Goal: Information Seeking & Learning: Compare options

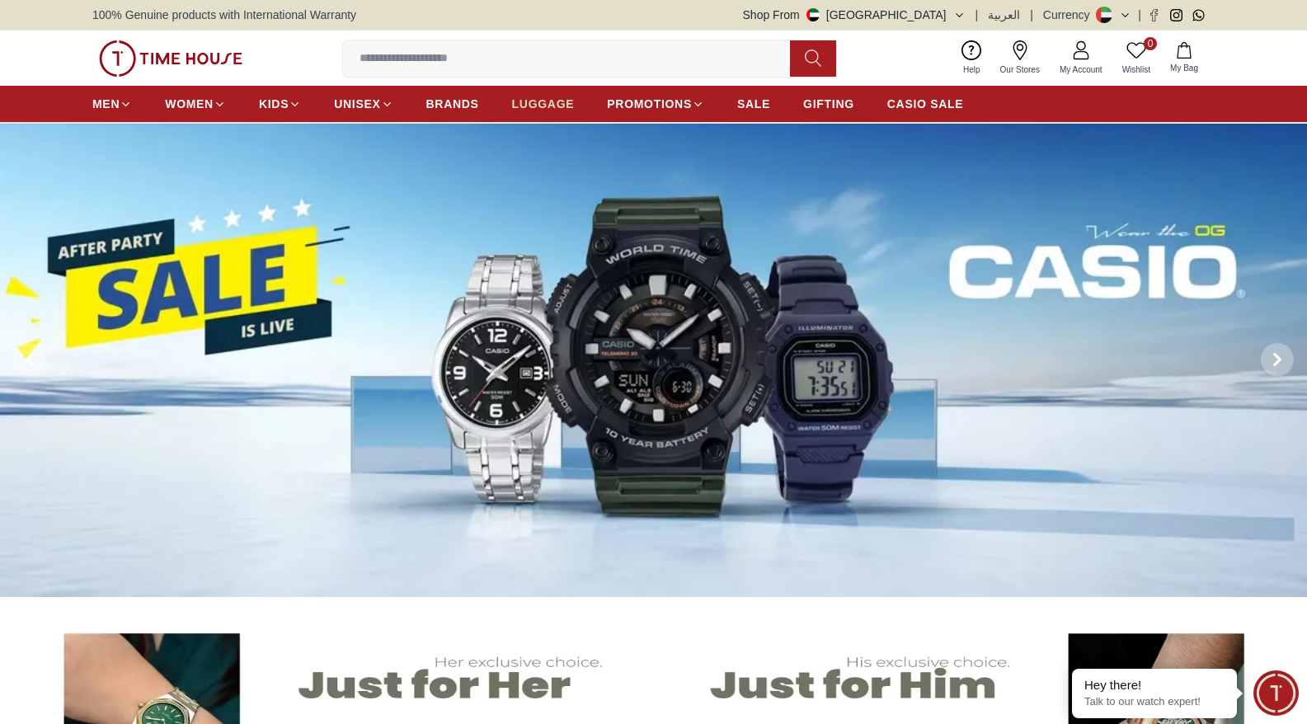
click at [539, 101] on span "LUGGAGE" at bounding box center [543, 104] width 63 height 16
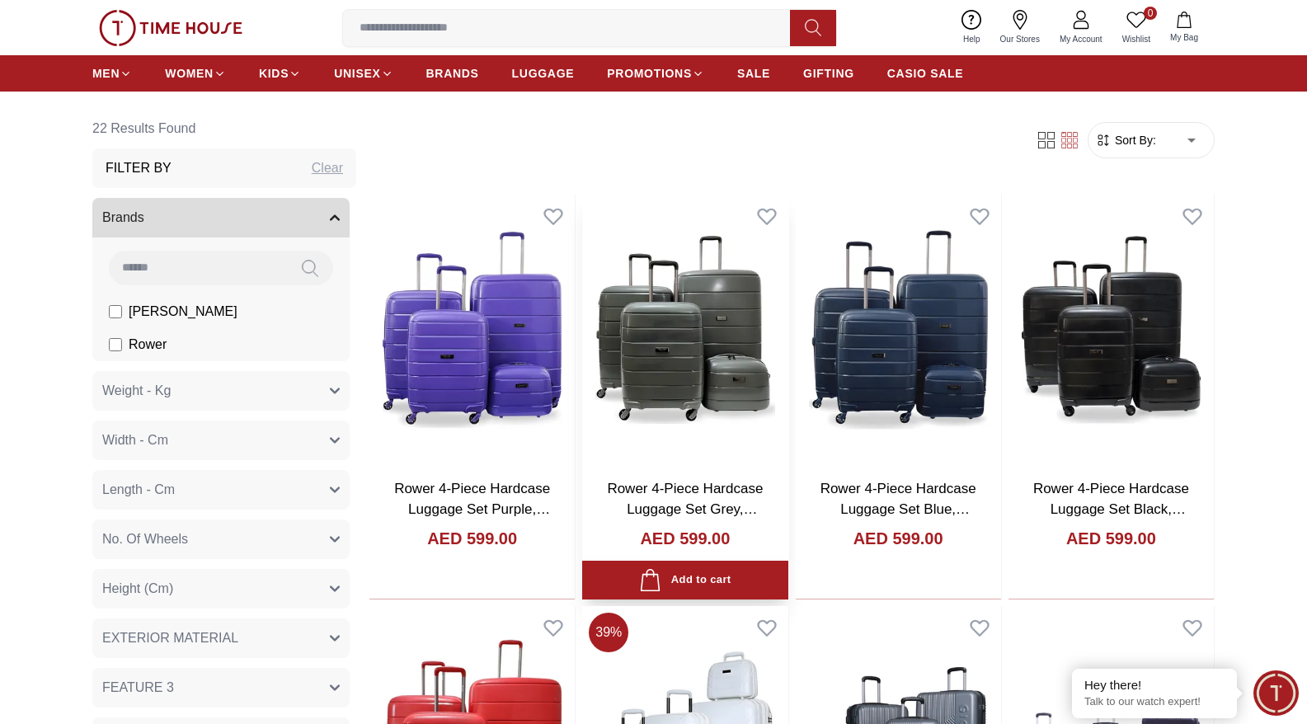
scroll to position [78, 0]
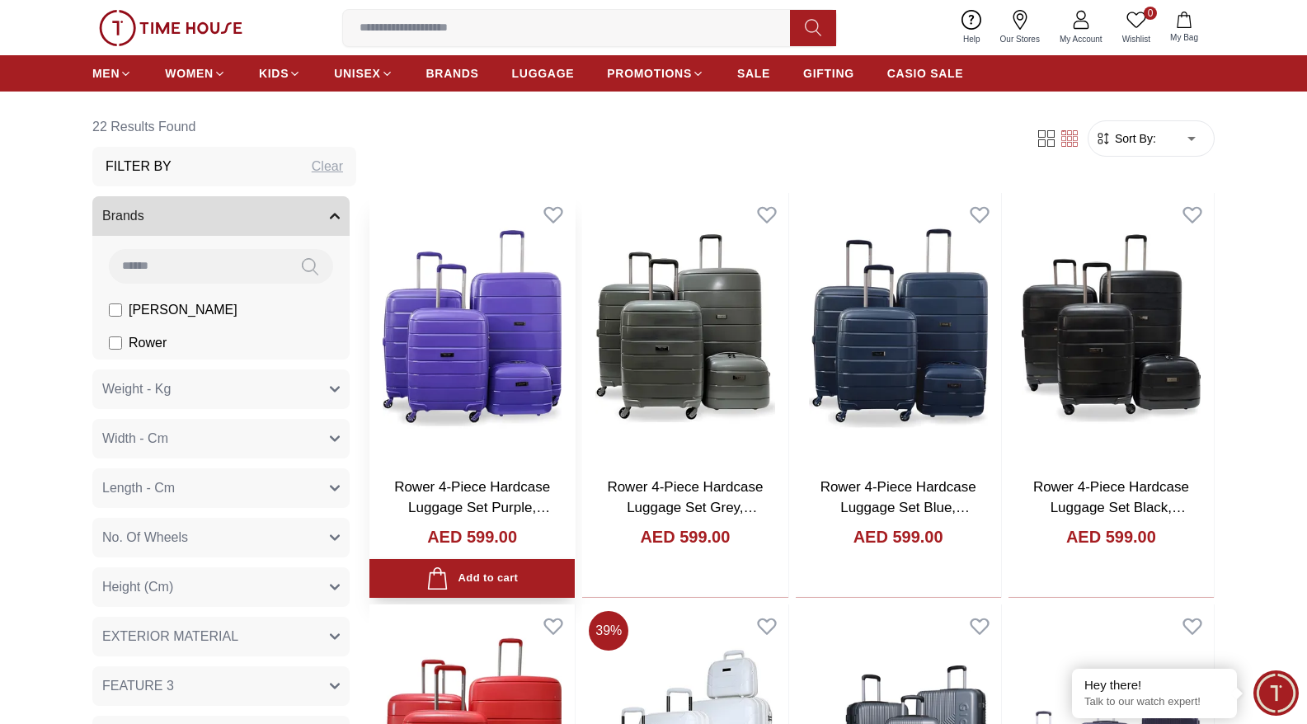
click at [489, 416] on img at bounding box center [471, 328] width 205 height 270
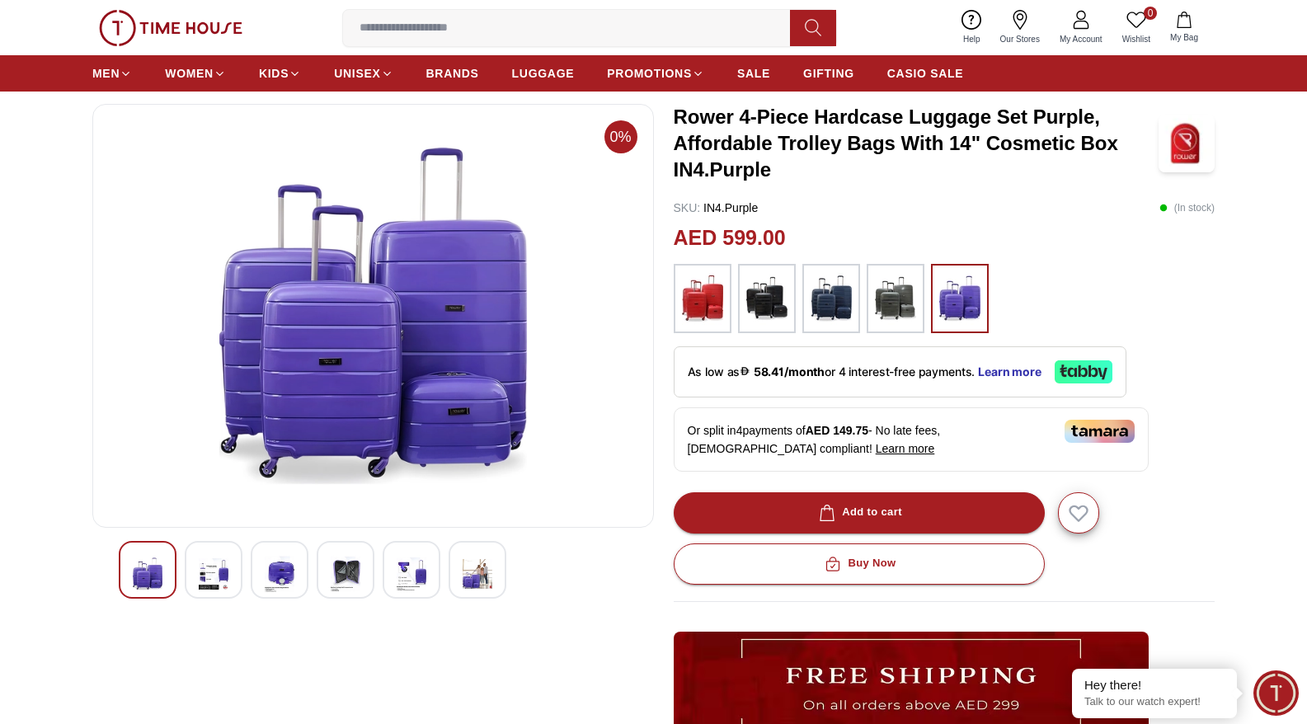
click at [707, 315] on img at bounding box center [702, 298] width 41 height 53
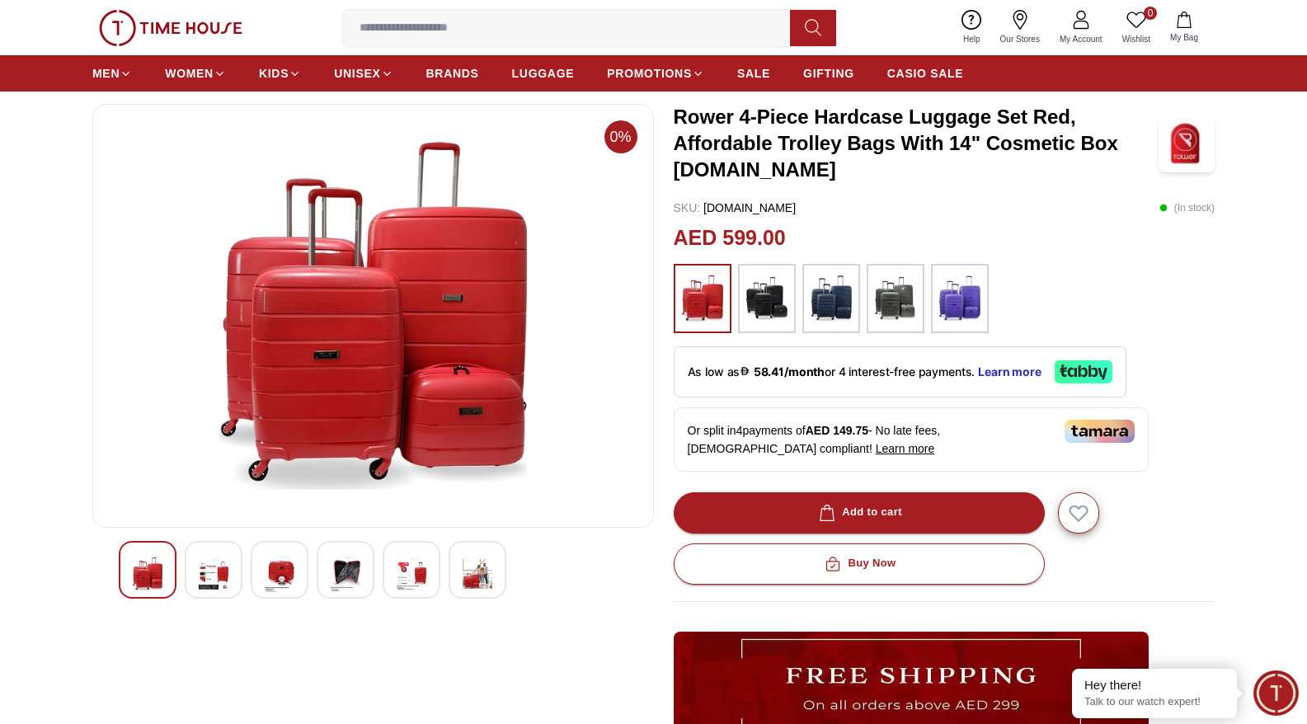
click at [775, 311] on img at bounding box center [766, 298] width 41 height 53
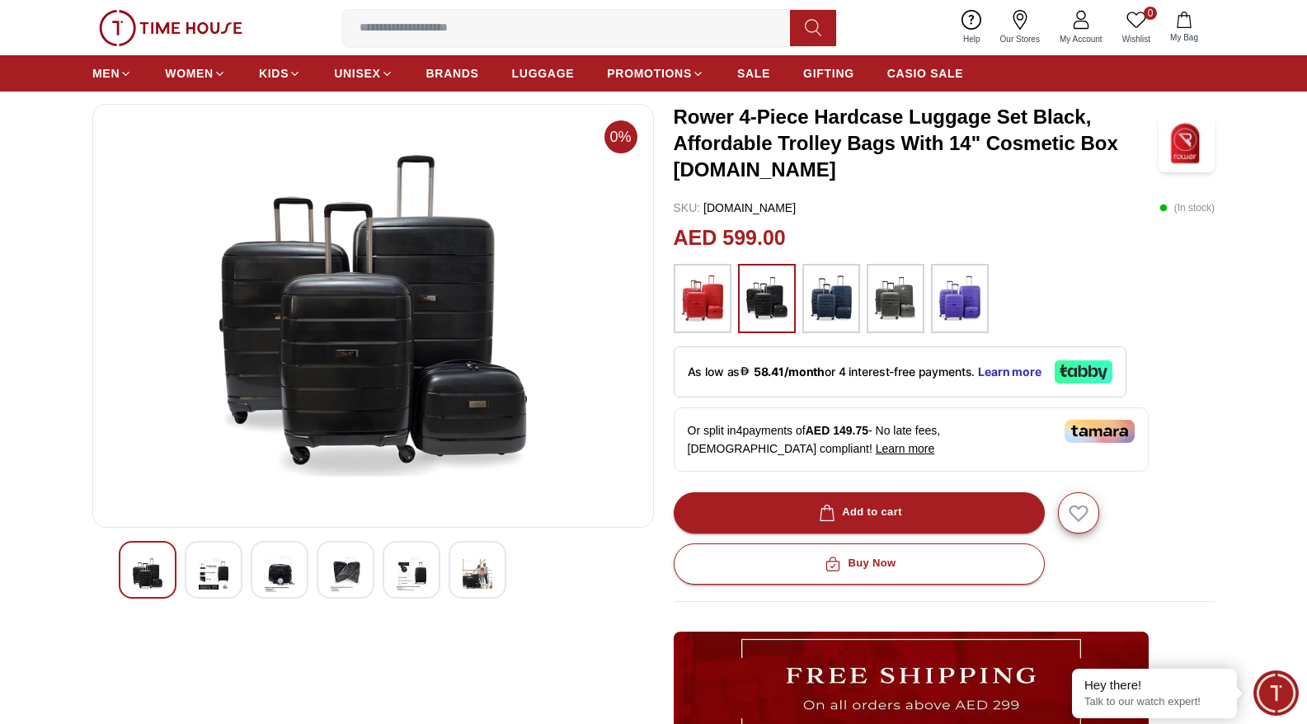
click at [834, 307] on img at bounding box center [831, 298] width 41 height 53
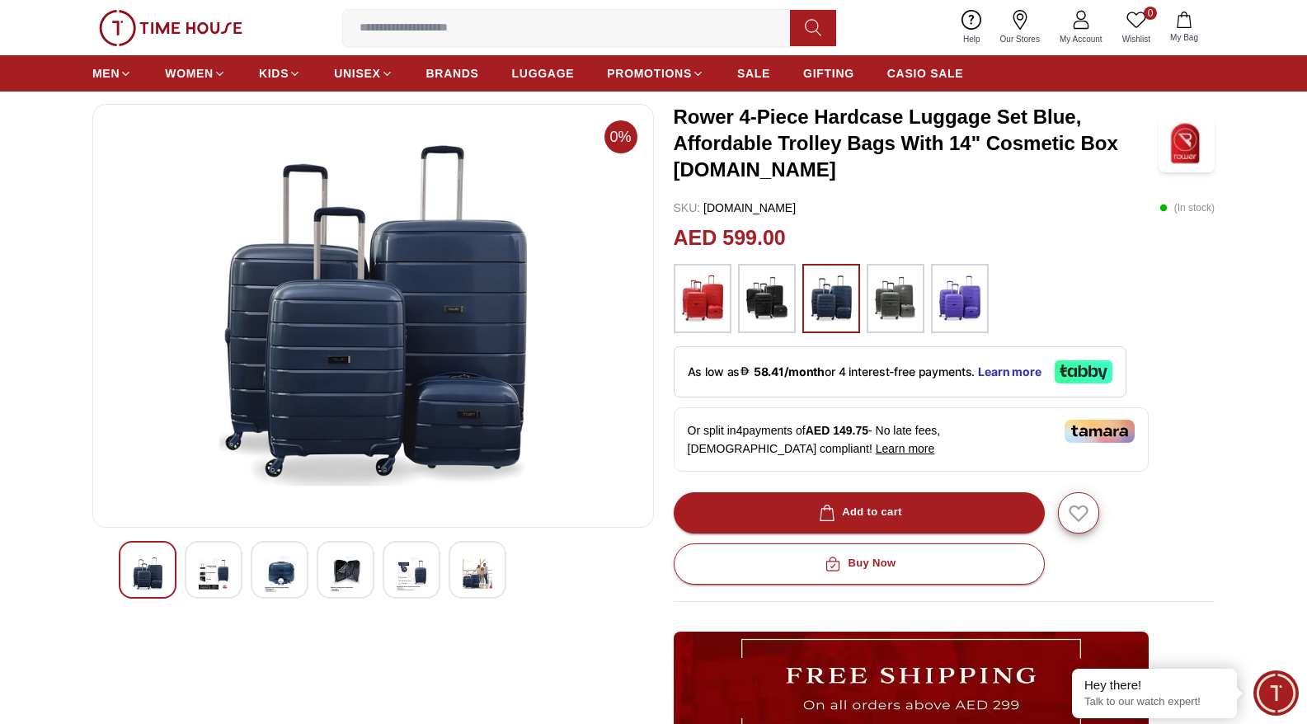
click at [891, 322] on img at bounding box center [895, 298] width 41 height 53
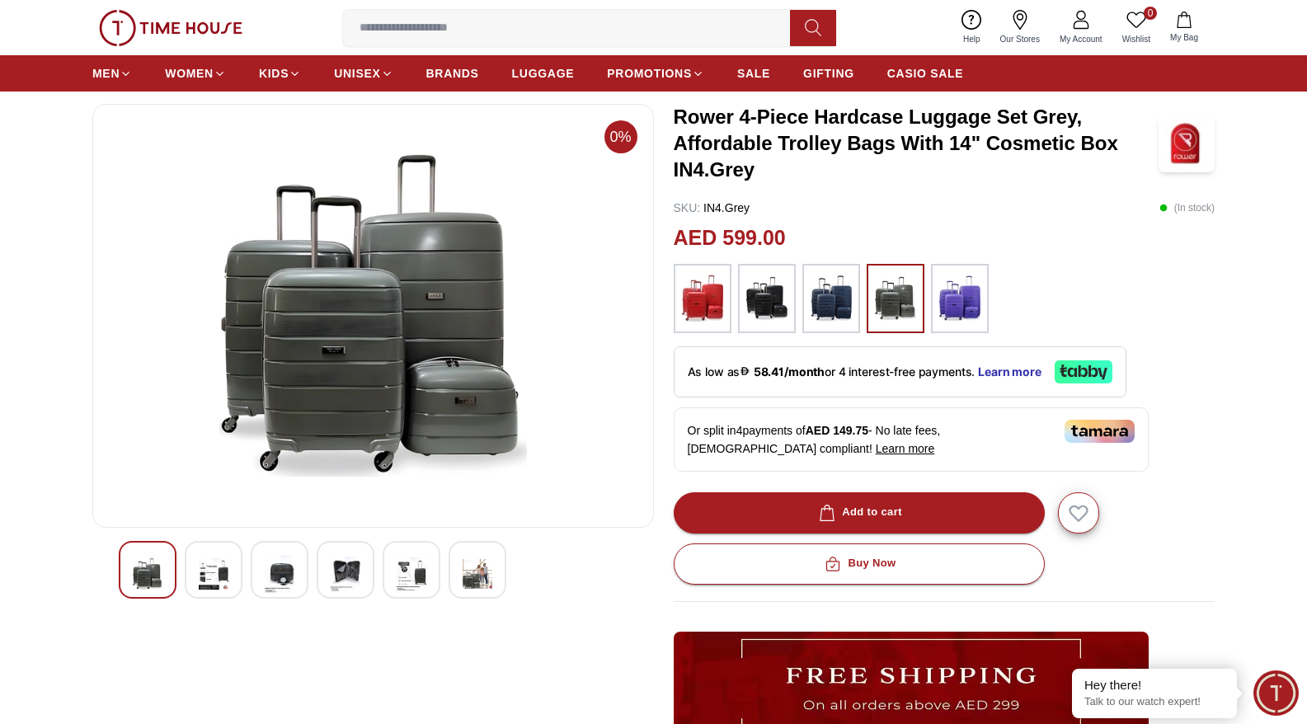
click at [961, 312] on img at bounding box center [959, 298] width 41 height 53
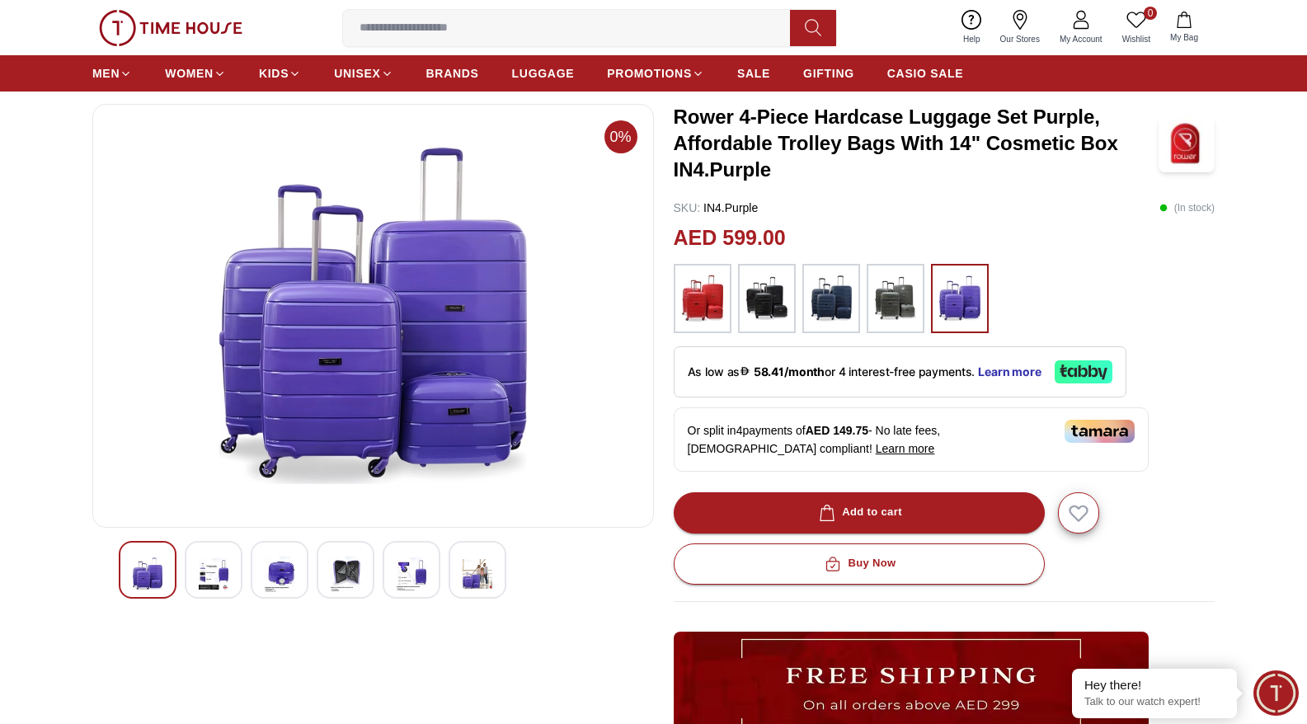
click at [905, 306] on img at bounding box center [895, 298] width 41 height 53
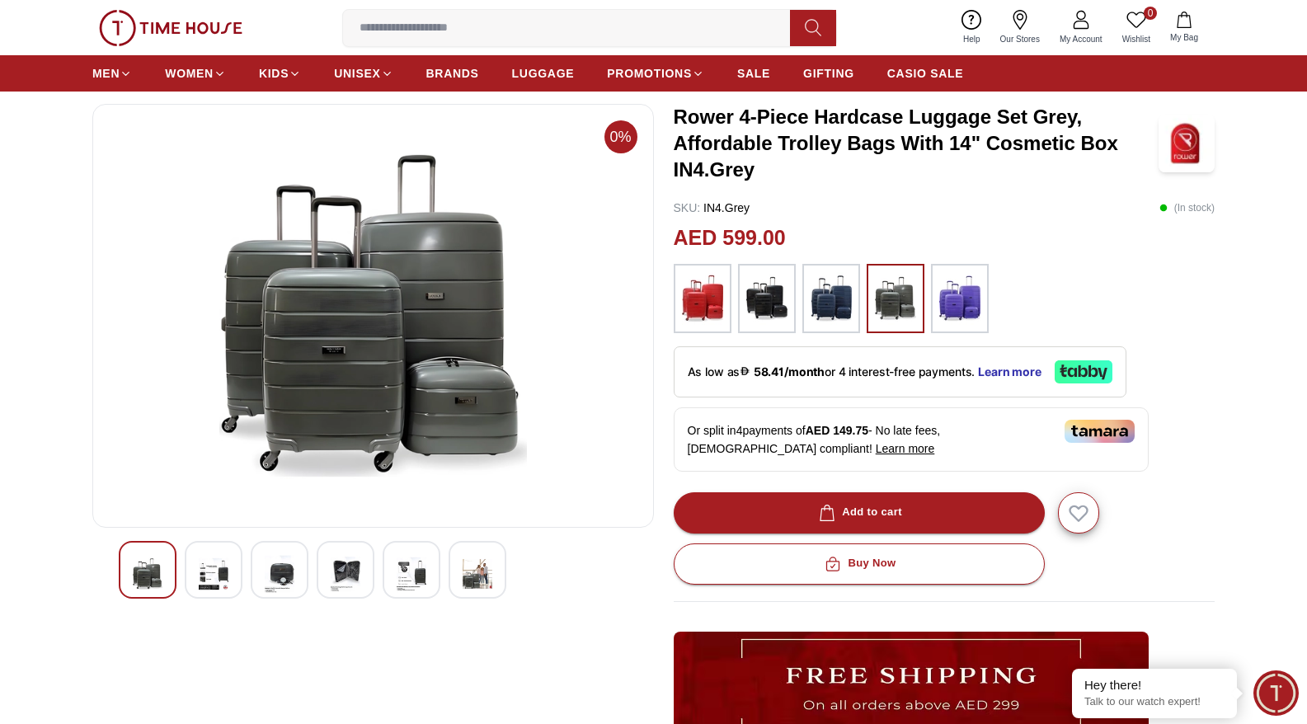
click at [963, 296] on img at bounding box center [959, 298] width 41 height 53
click at [899, 300] on img at bounding box center [895, 298] width 41 height 53
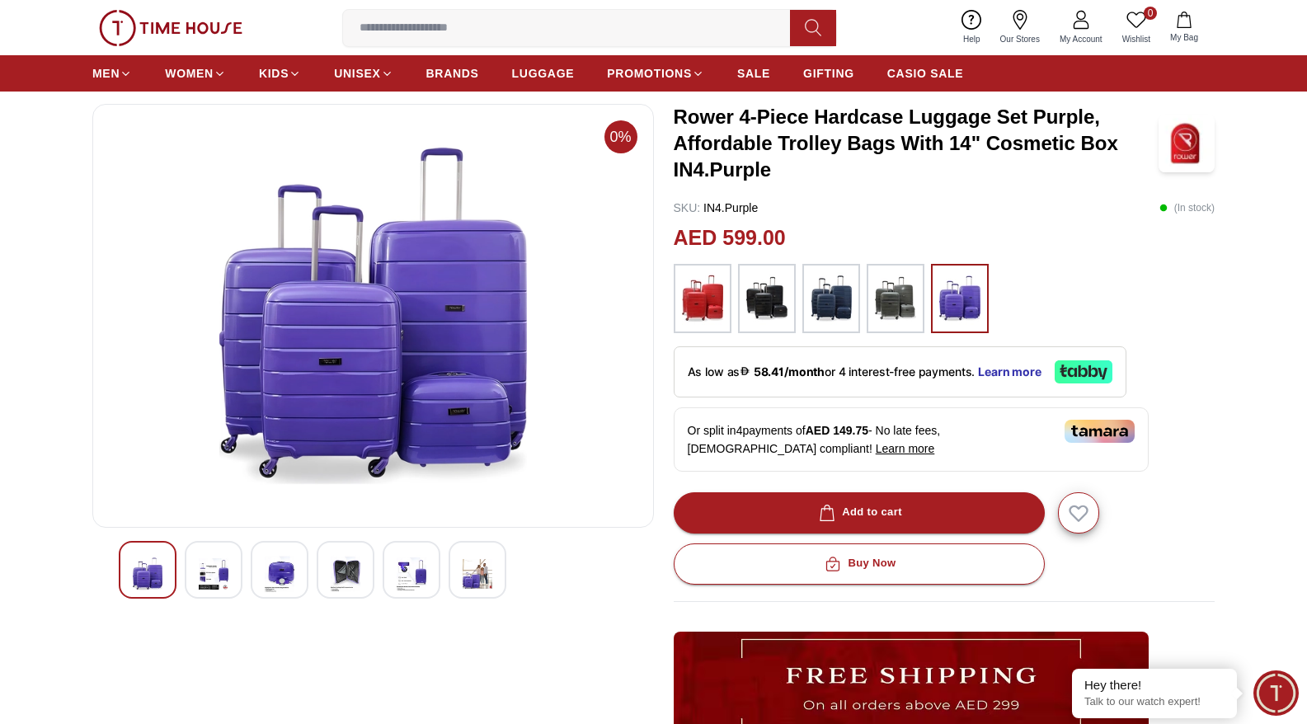
click at [895, 292] on img at bounding box center [895, 298] width 41 height 53
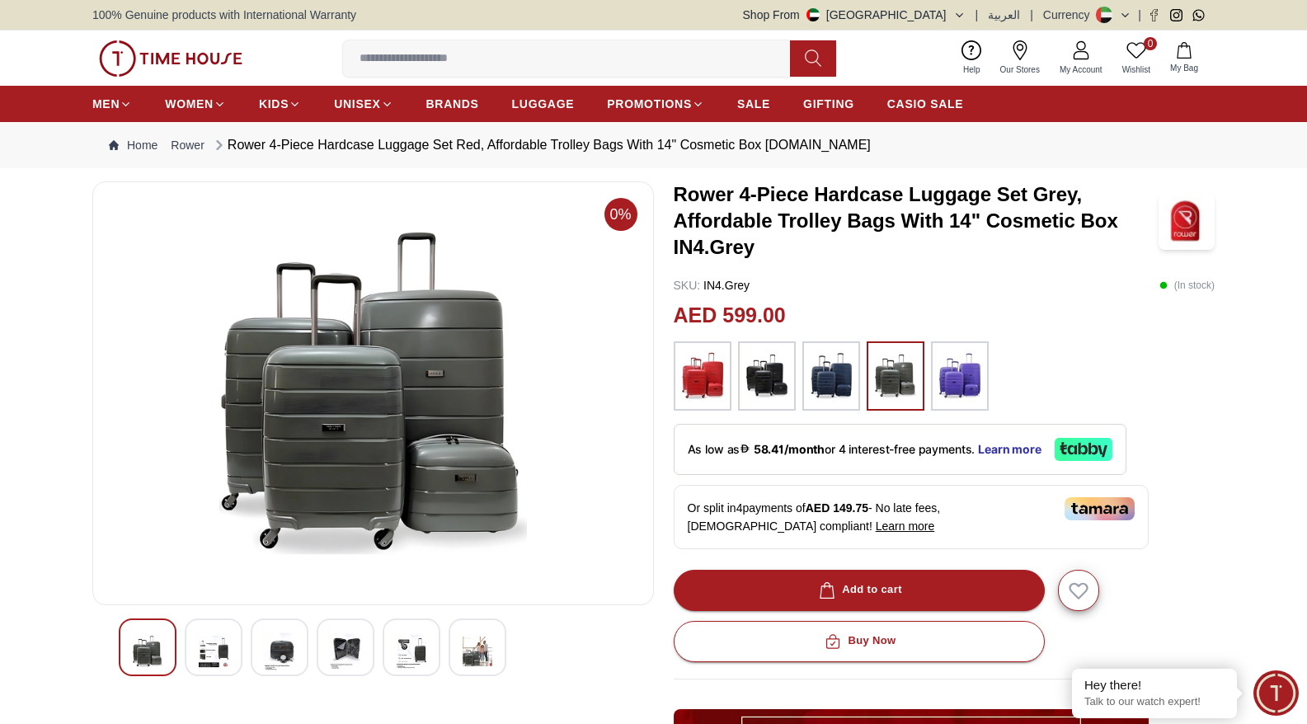
click at [191, 651] on div at bounding box center [214, 647] width 58 height 58
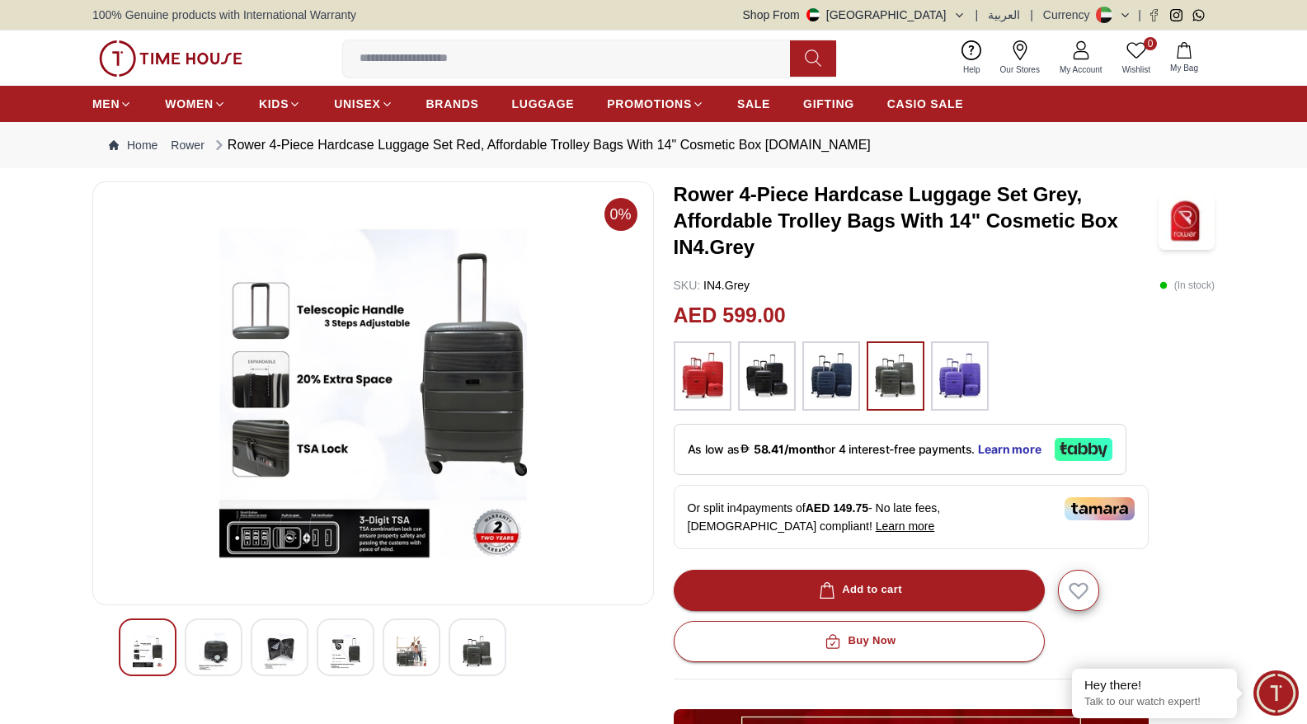
click at [230, 649] on div at bounding box center [214, 647] width 58 height 58
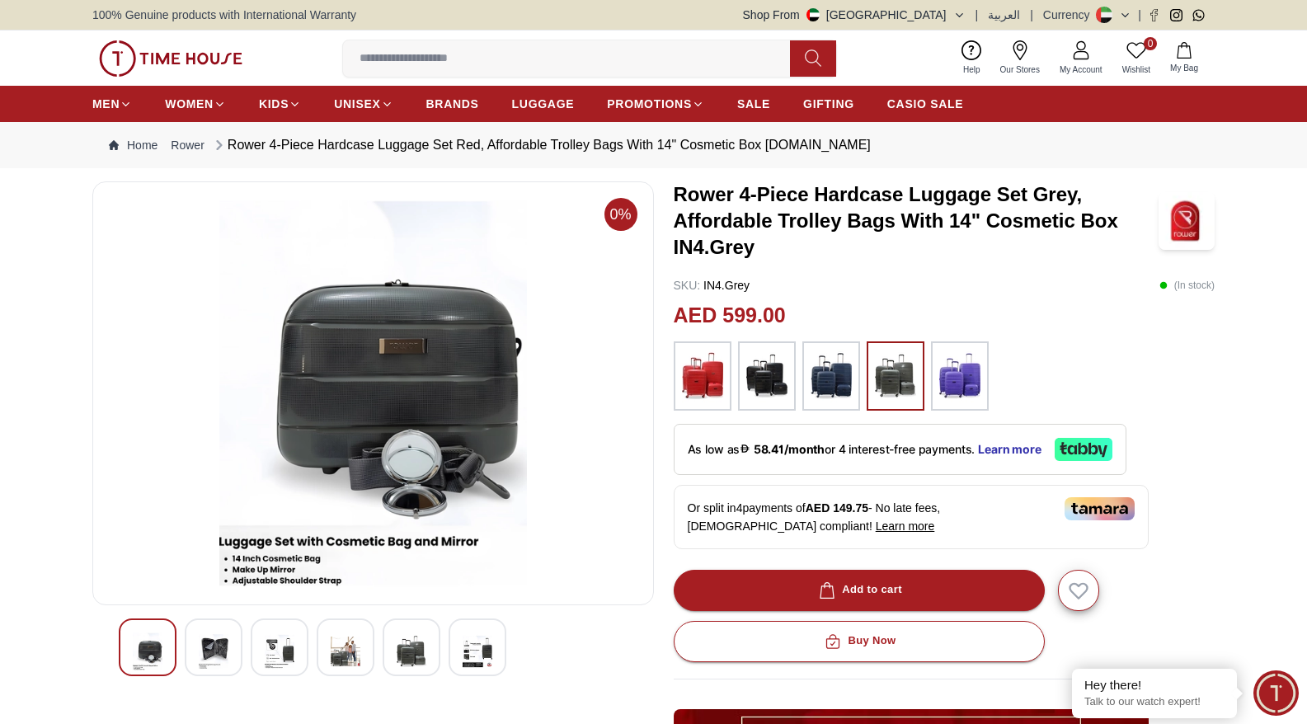
click at [275, 649] on img at bounding box center [280, 651] width 30 height 38
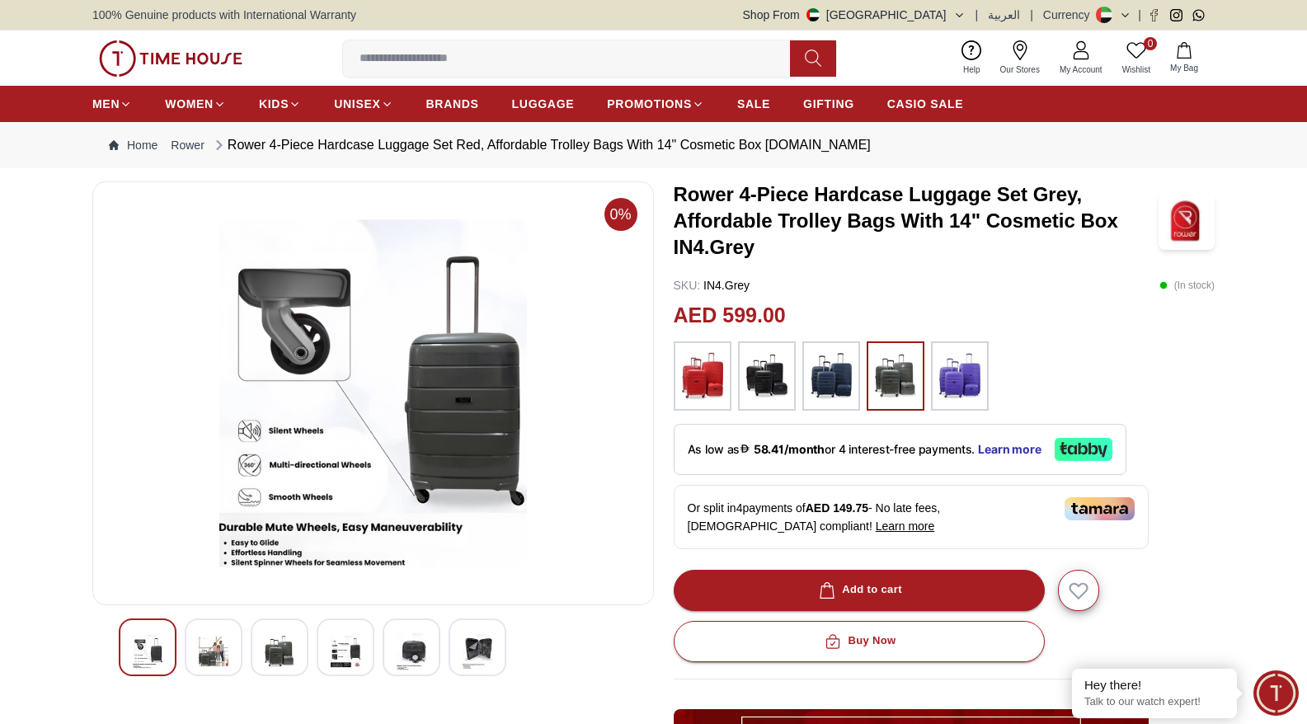
click at [330, 657] on div at bounding box center [346, 647] width 58 height 58
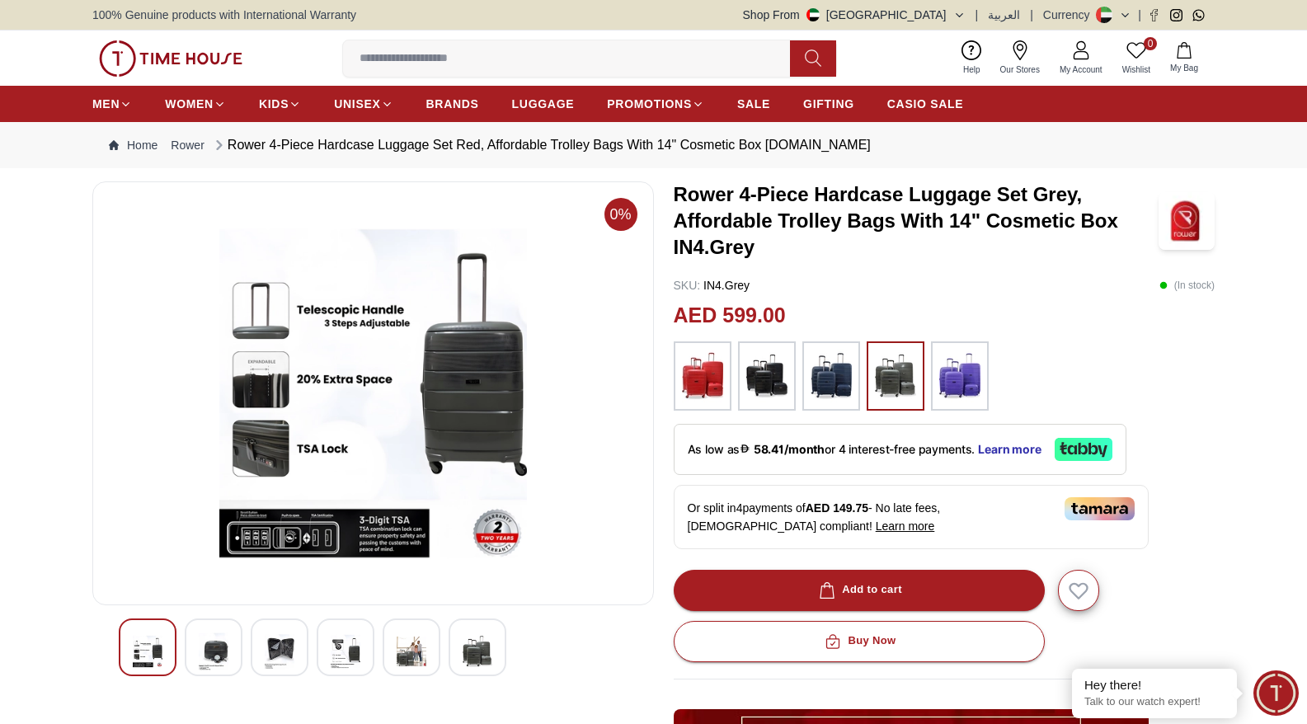
click at [397, 654] on img at bounding box center [412, 651] width 30 height 38
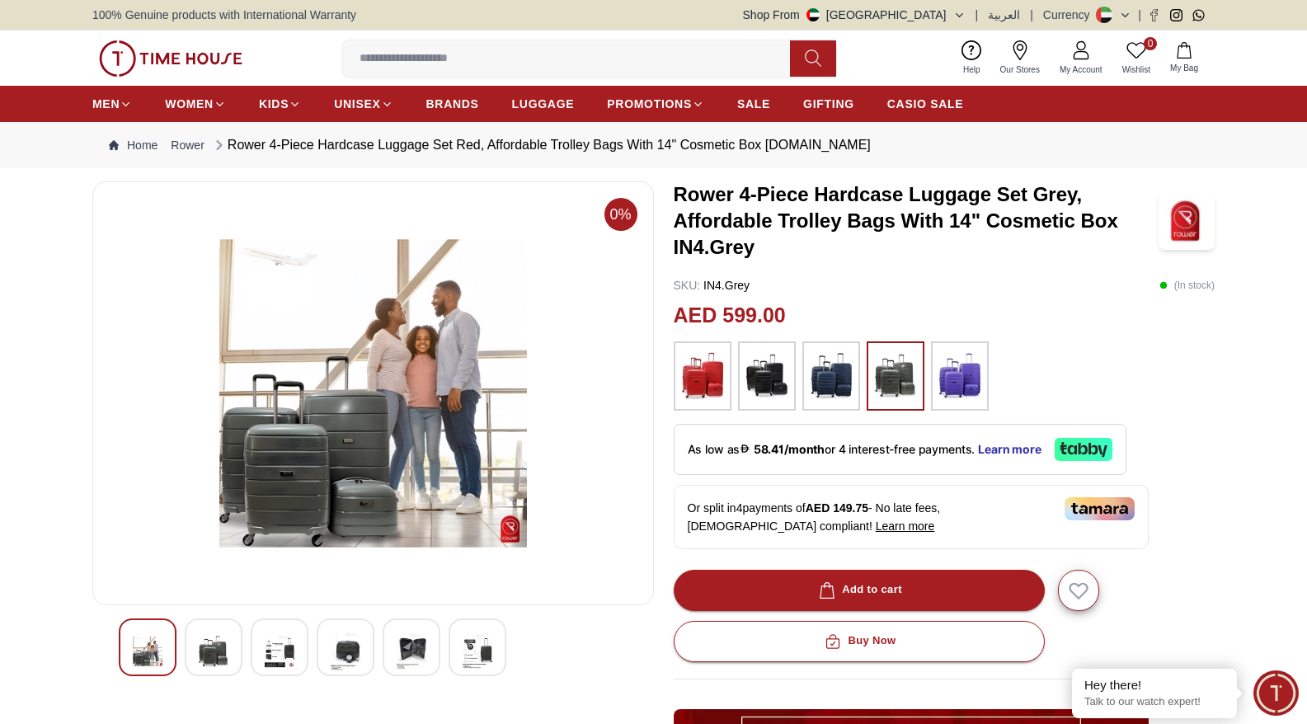
click at [437, 654] on div at bounding box center [412, 647] width 58 height 58
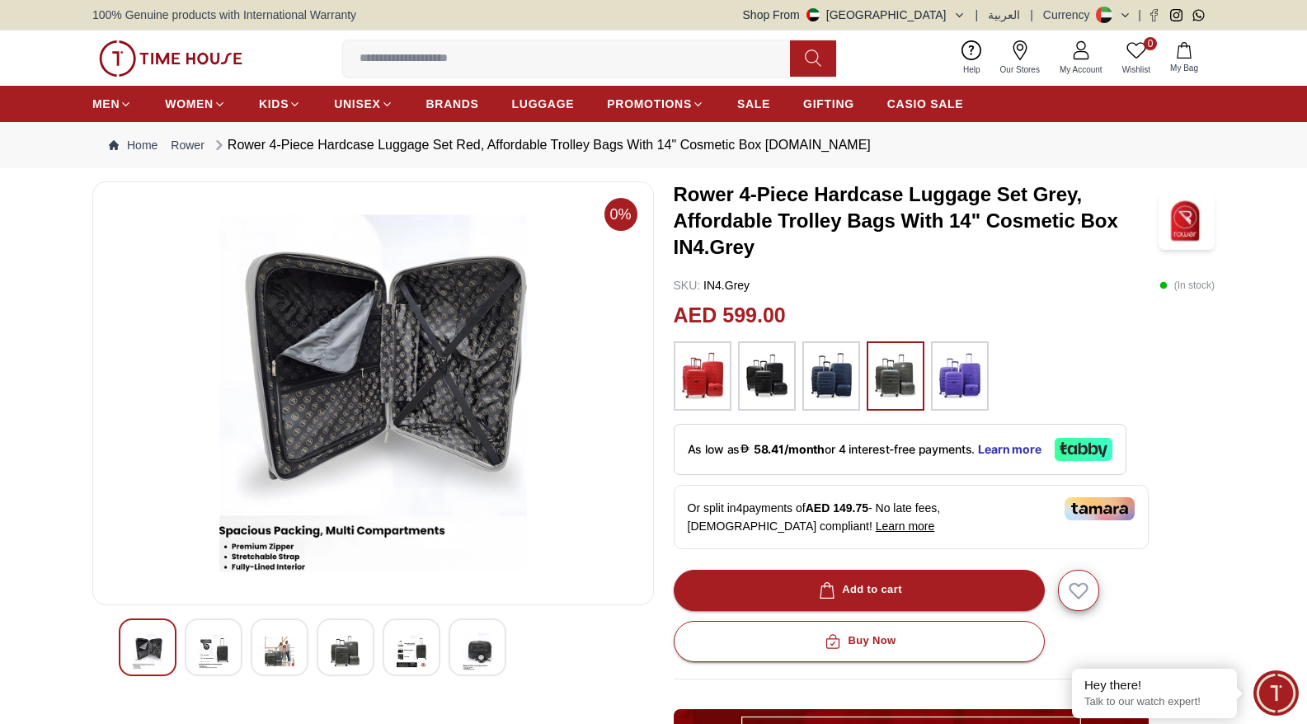
click at [489, 654] on img at bounding box center [478, 651] width 30 height 38
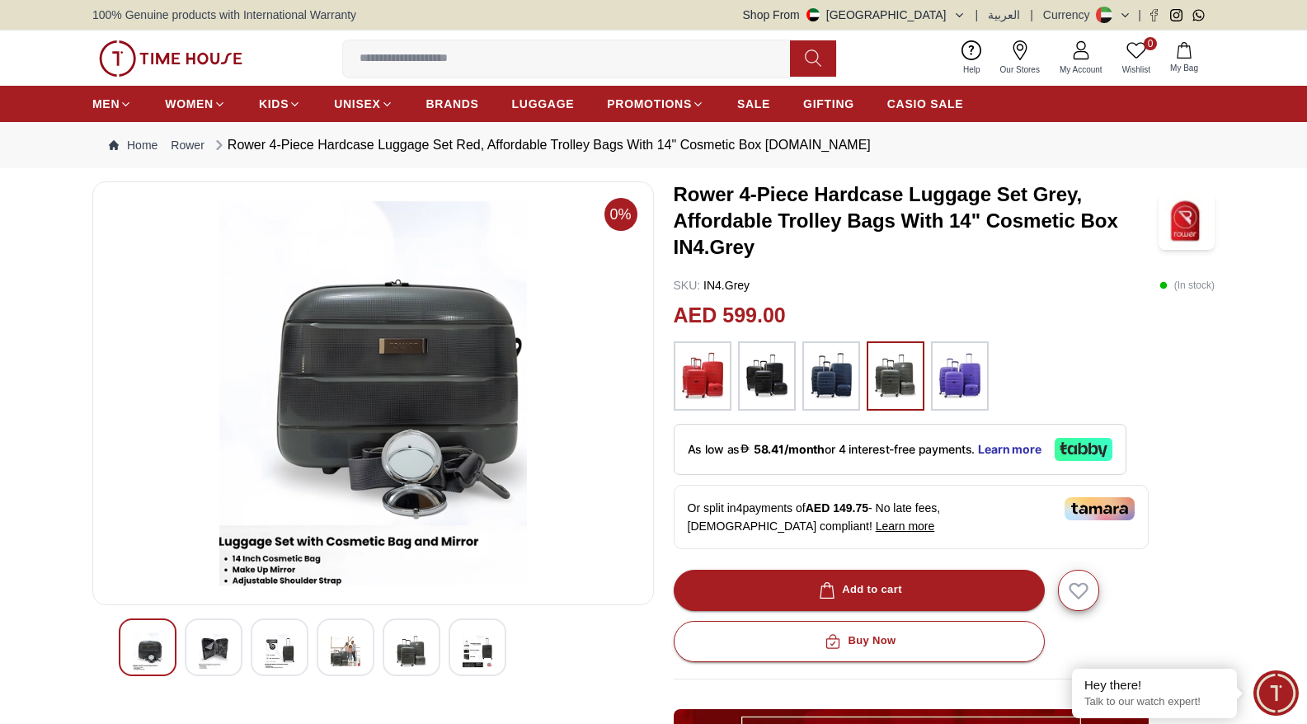
click at [433, 652] on div at bounding box center [412, 647] width 58 height 58
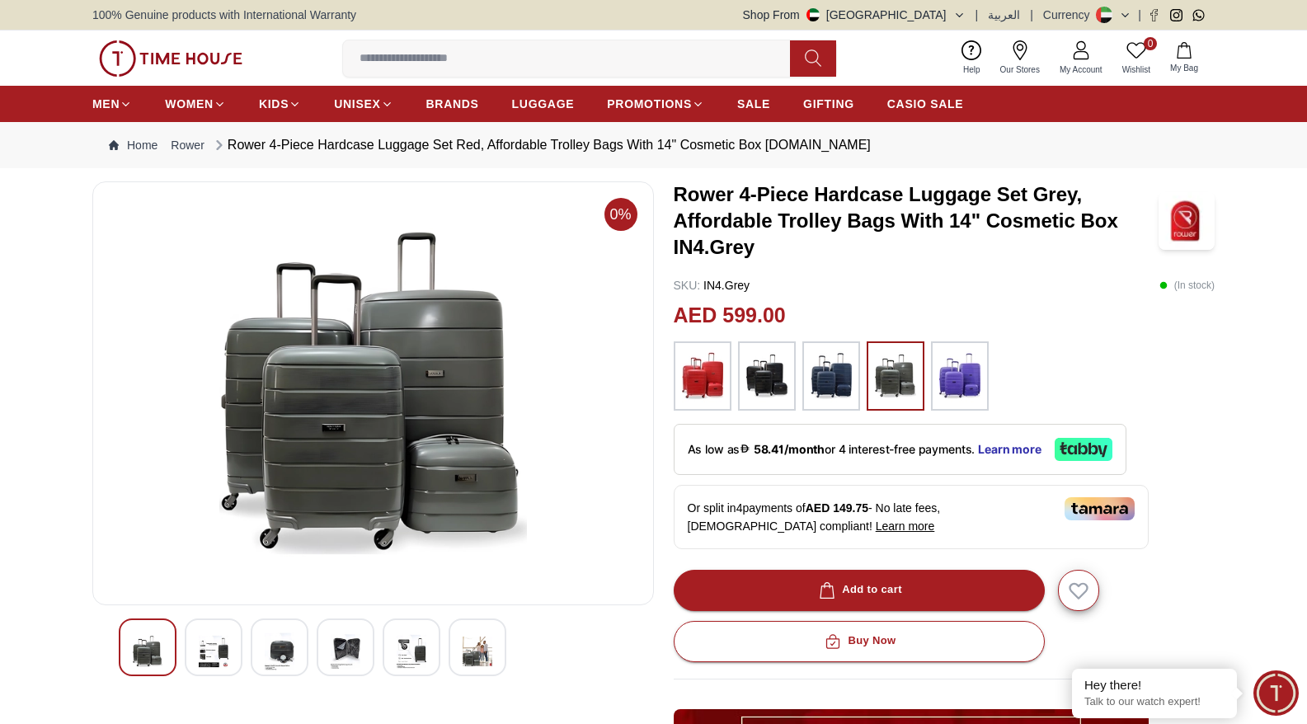
click at [372, 647] on div at bounding box center [346, 647] width 58 height 58
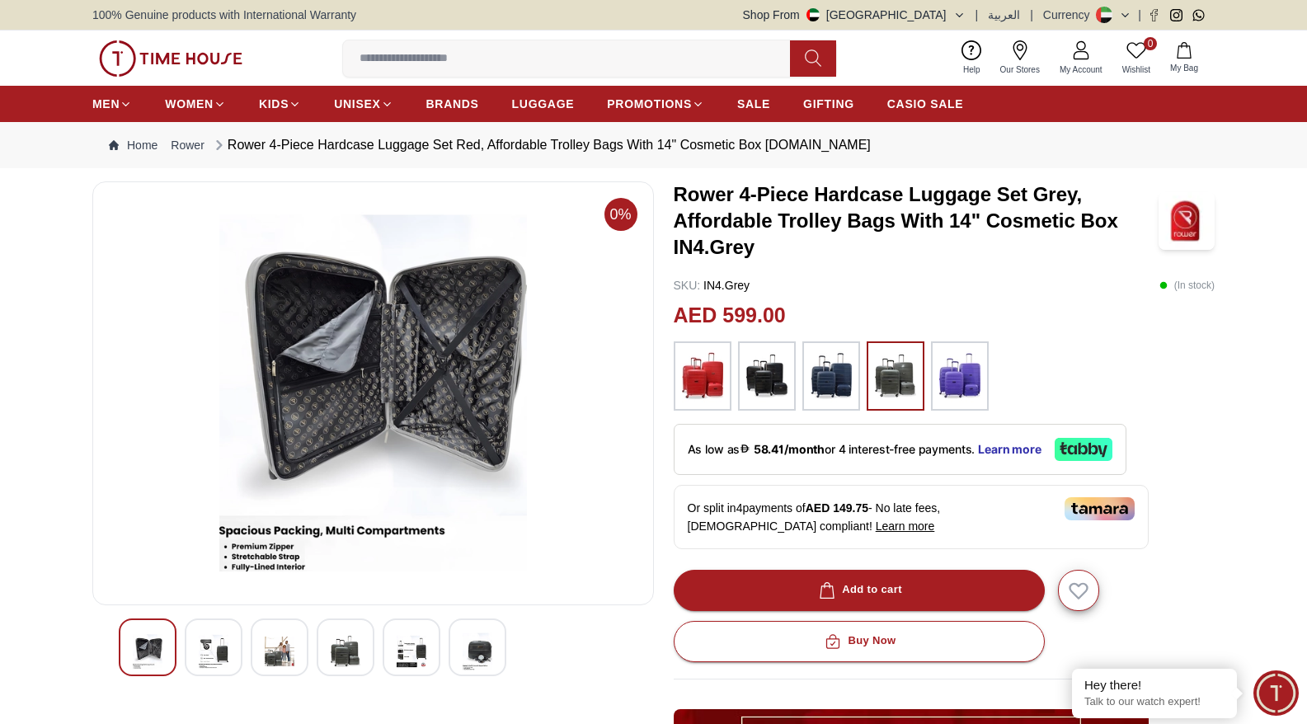
click at [284, 642] on img at bounding box center [280, 651] width 30 height 38
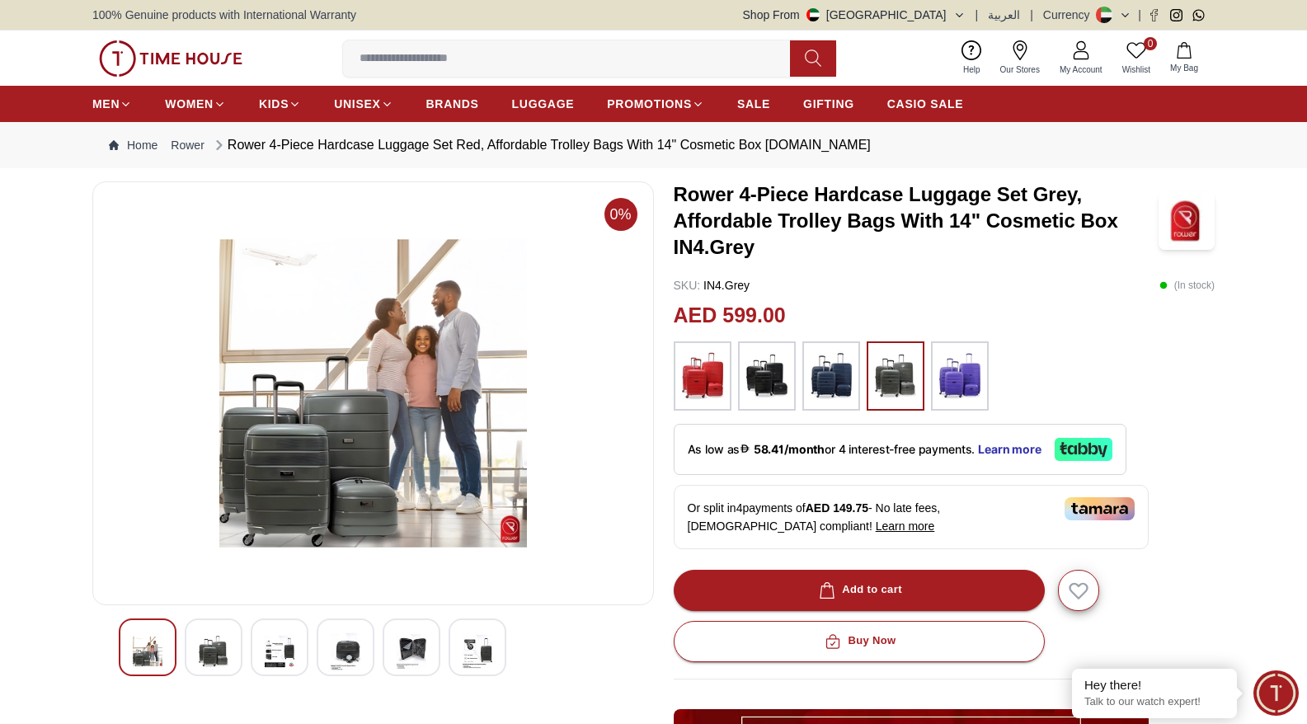
click at [230, 641] on div at bounding box center [214, 647] width 58 height 58
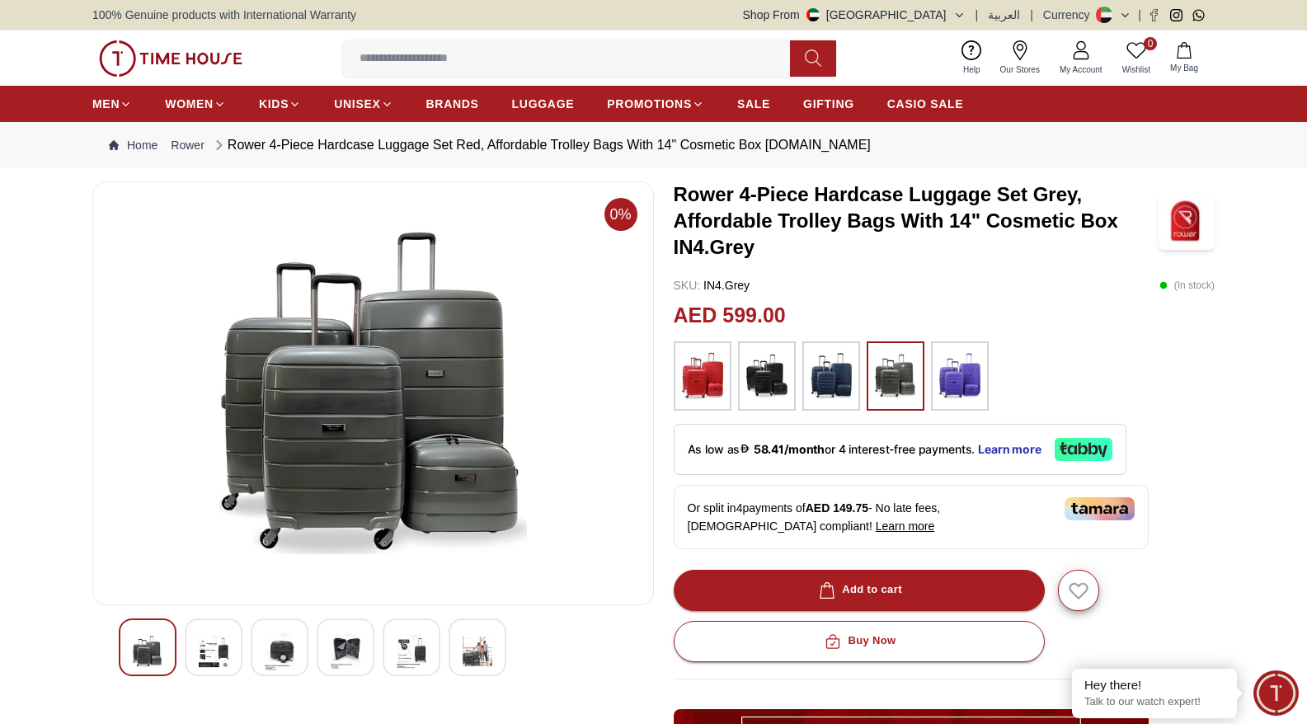
click at [157, 651] on img at bounding box center [148, 651] width 30 height 38
click at [205, 655] on img at bounding box center [214, 651] width 30 height 38
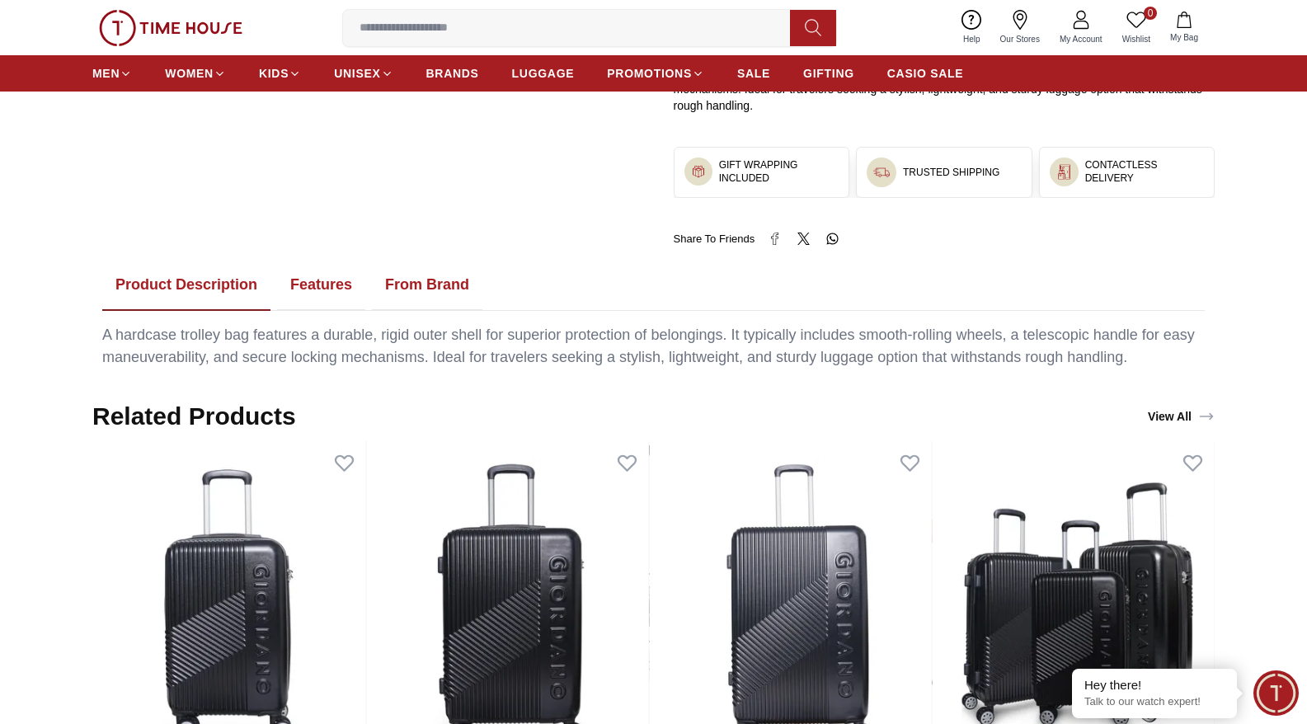
scroll to position [884, 0]
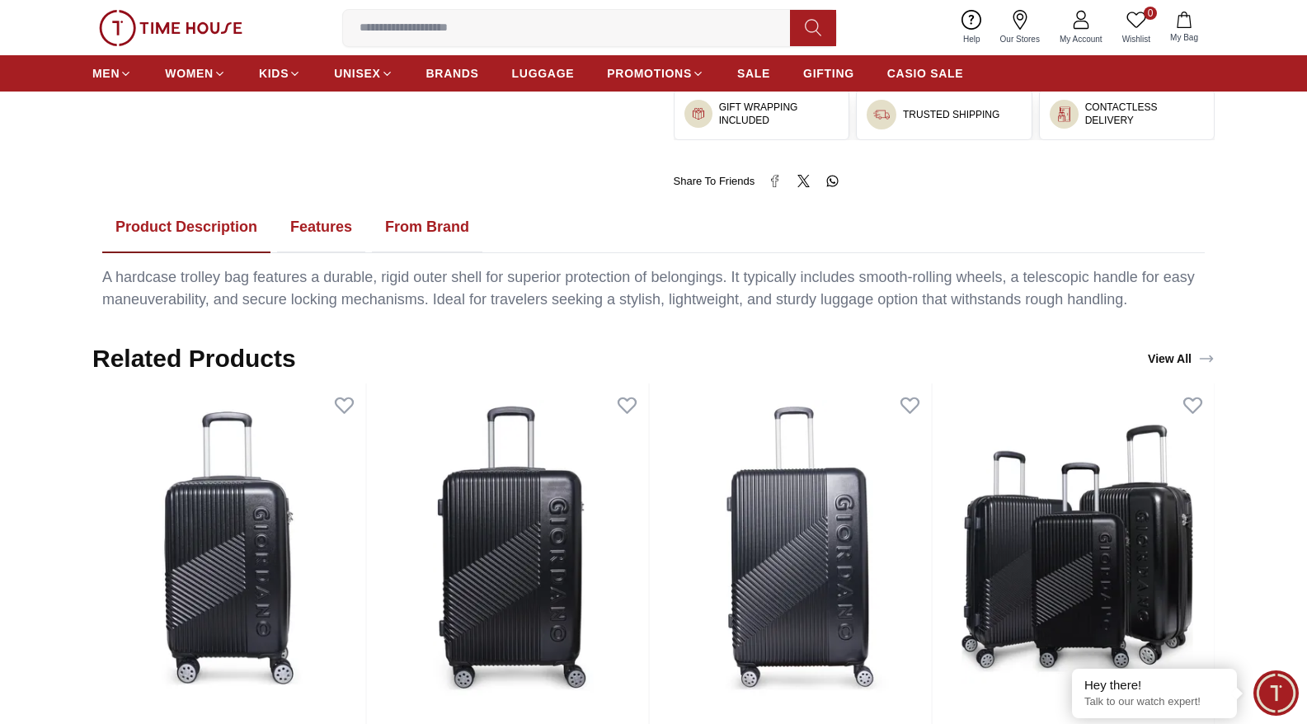
click at [343, 230] on button "Features" at bounding box center [321, 227] width 88 height 51
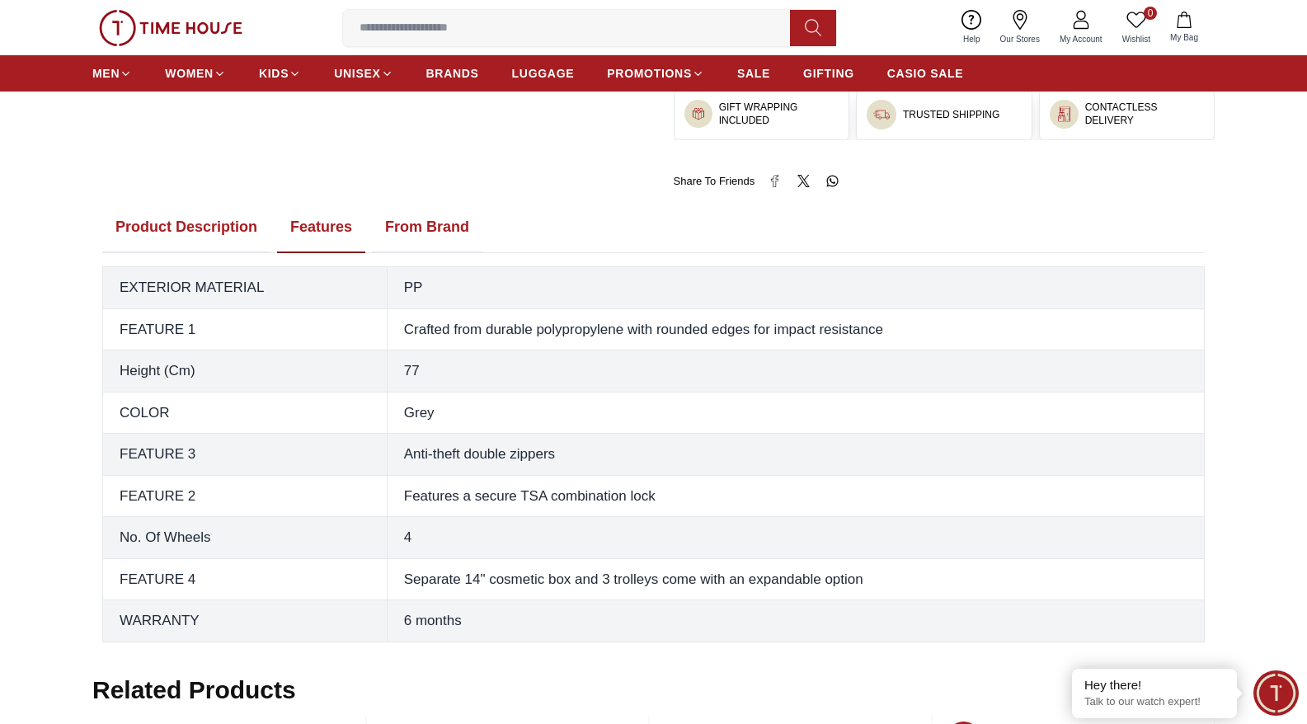
click at [453, 225] on button "From Brand" at bounding box center [427, 227] width 110 height 51
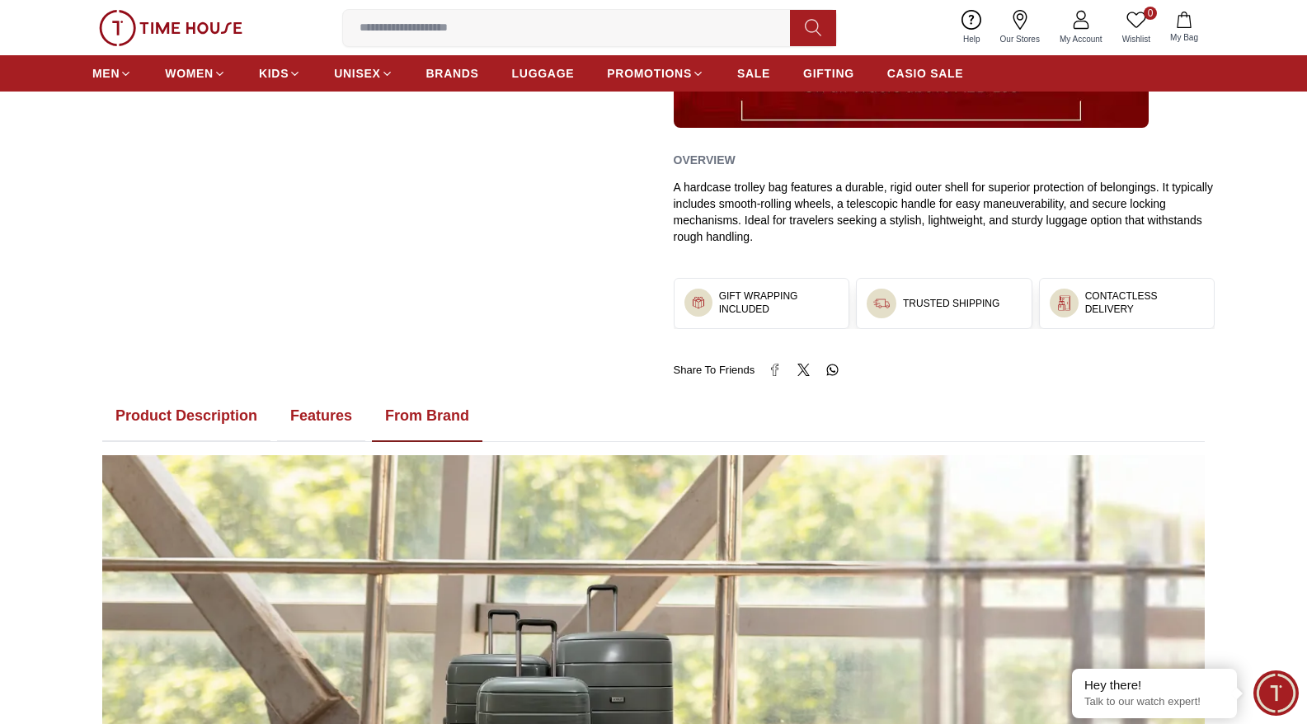
scroll to position [712, 0]
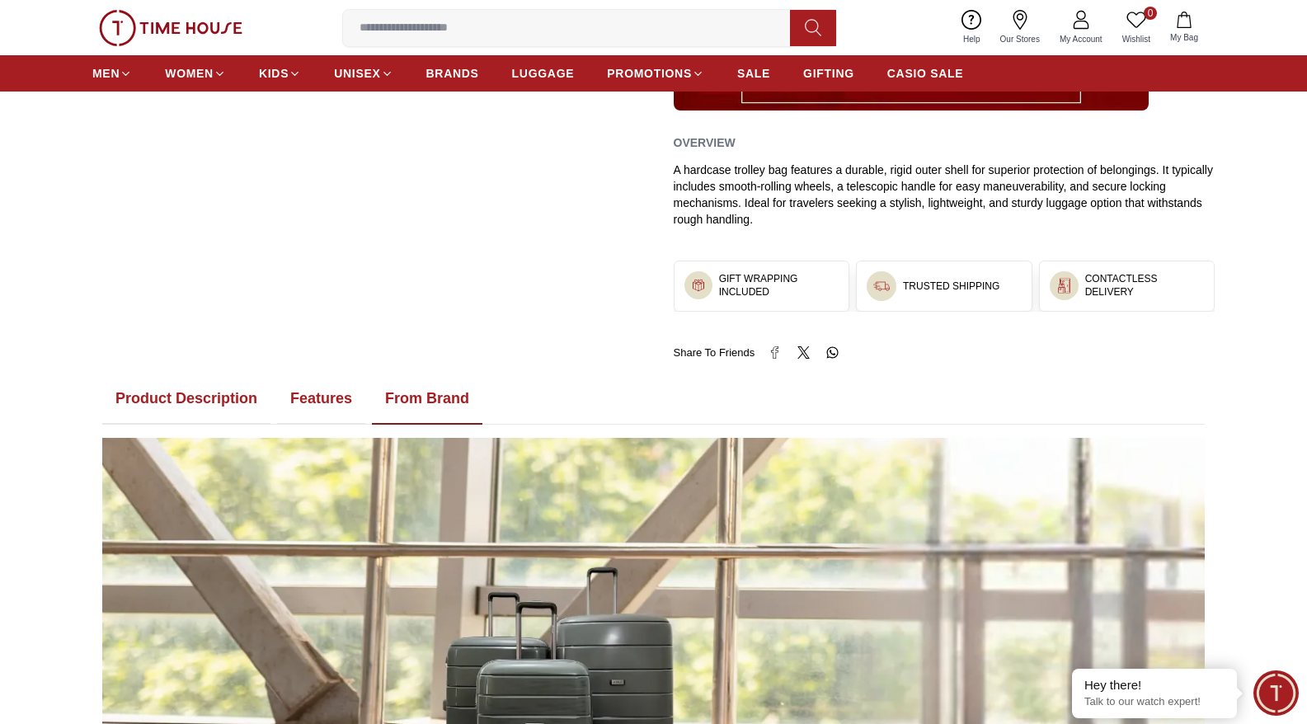
click at [210, 398] on button "Product Description" at bounding box center [186, 399] width 168 height 51
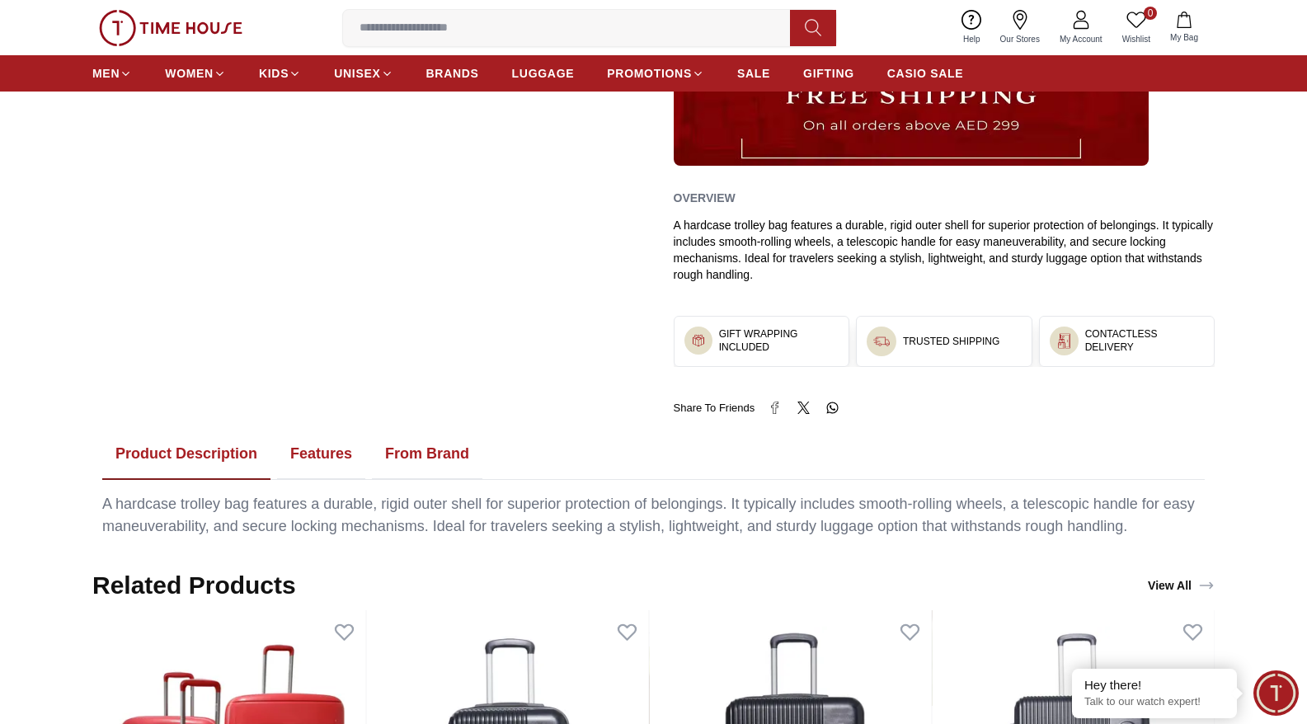
scroll to position [656, 0]
click at [329, 457] on button "Features" at bounding box center [321, 455] width 88 height 51
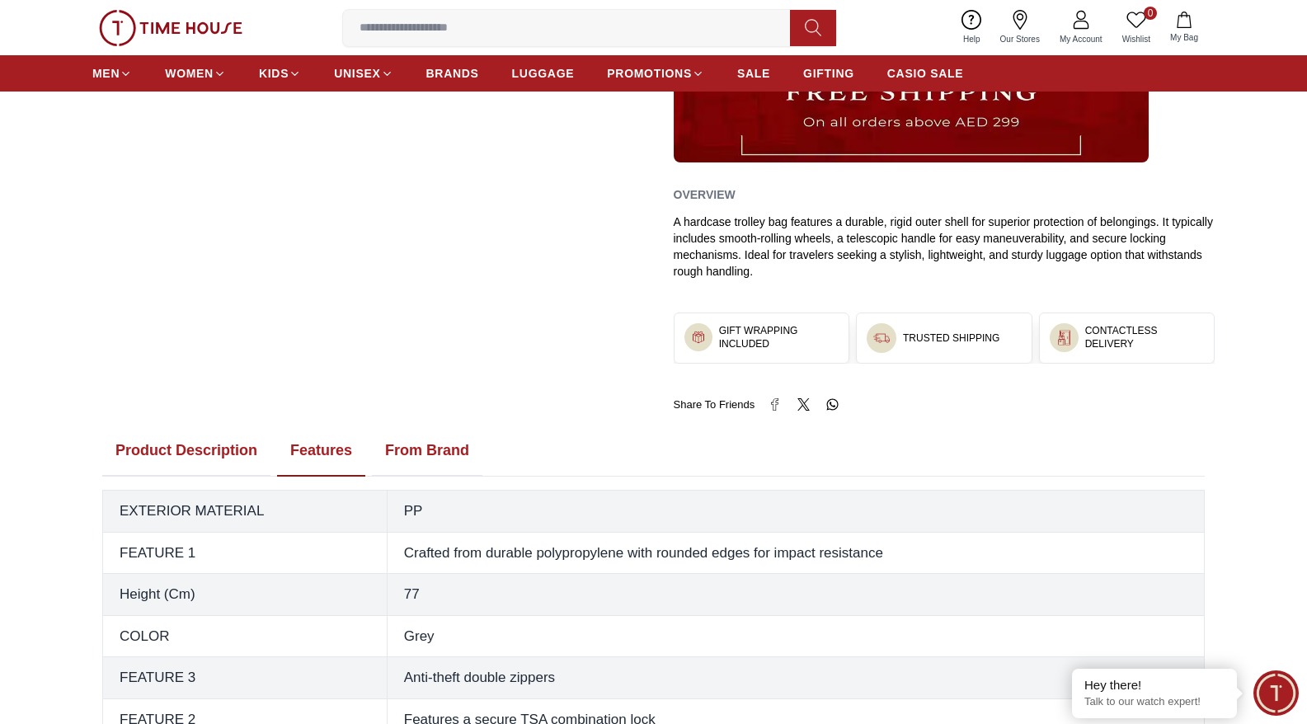
scroll to position [655, 0]
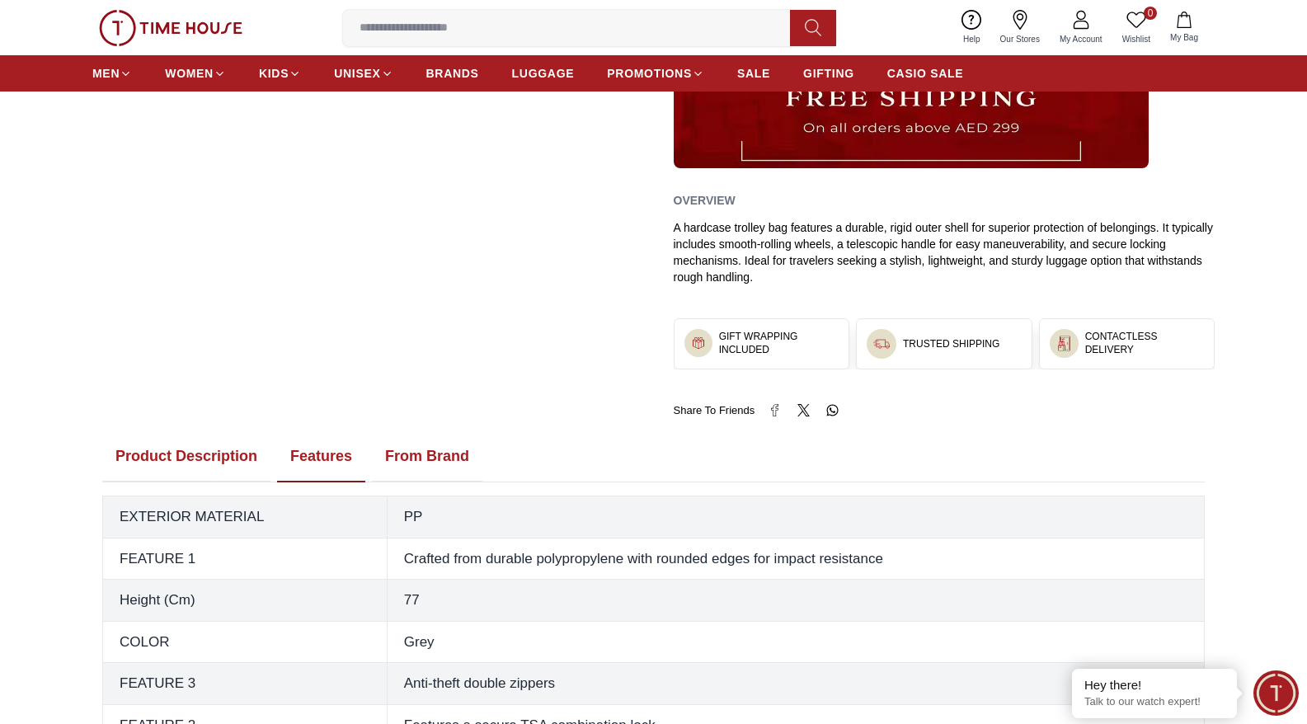
click at [425, 459] on button "From Brand" at bounding box center [427, 456] width 110 height 51
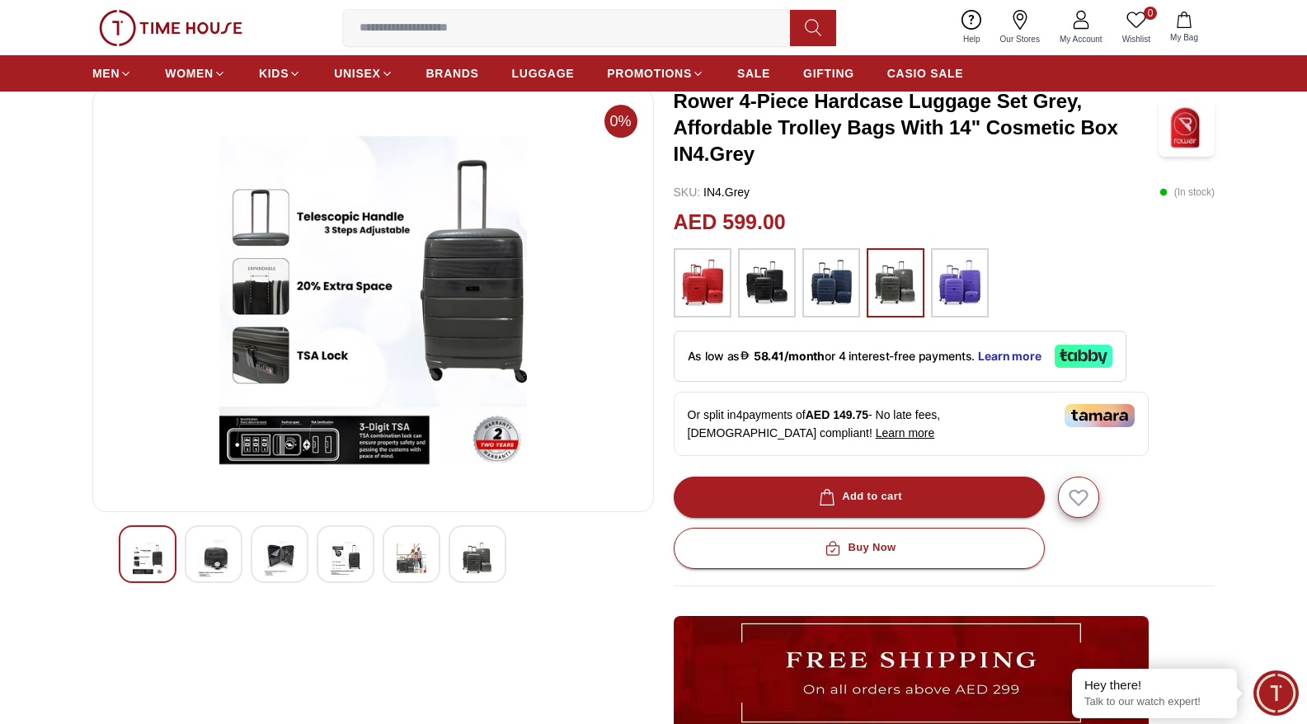
scroll to position [0, 0]
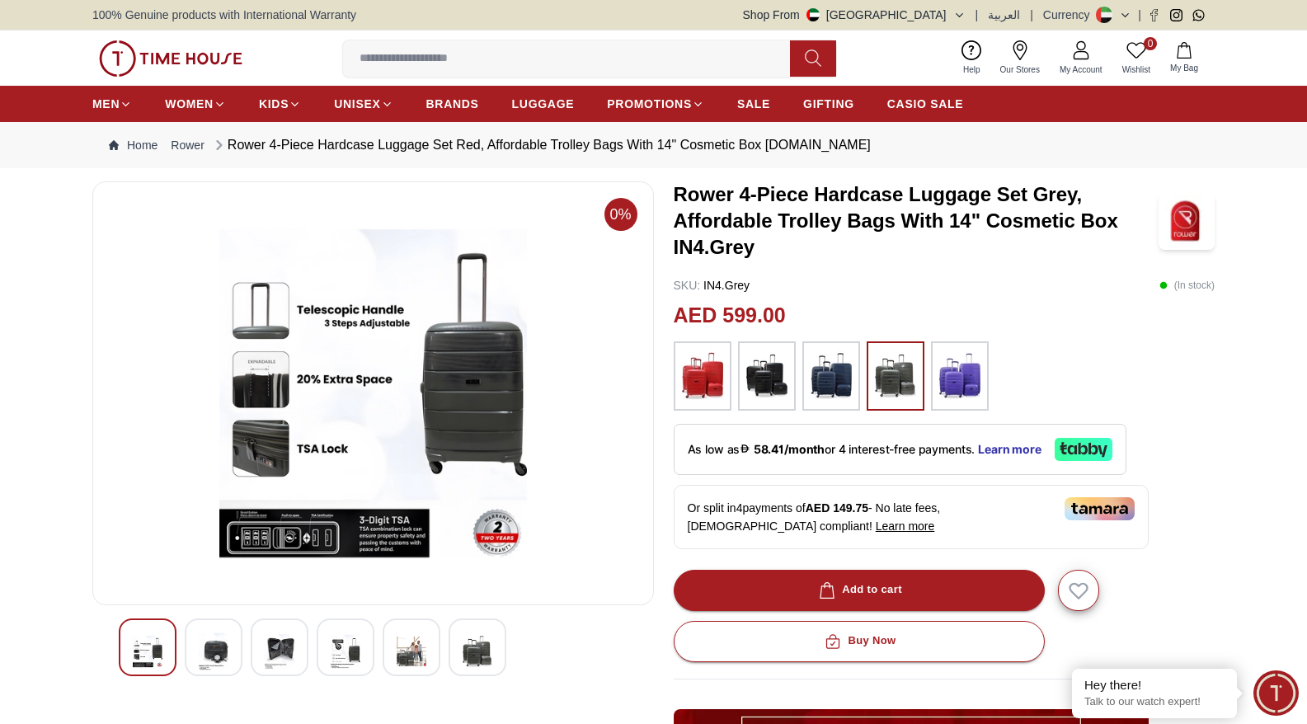
click at [963, 370] on img at bounding box center [959, 376] width 41 height 53
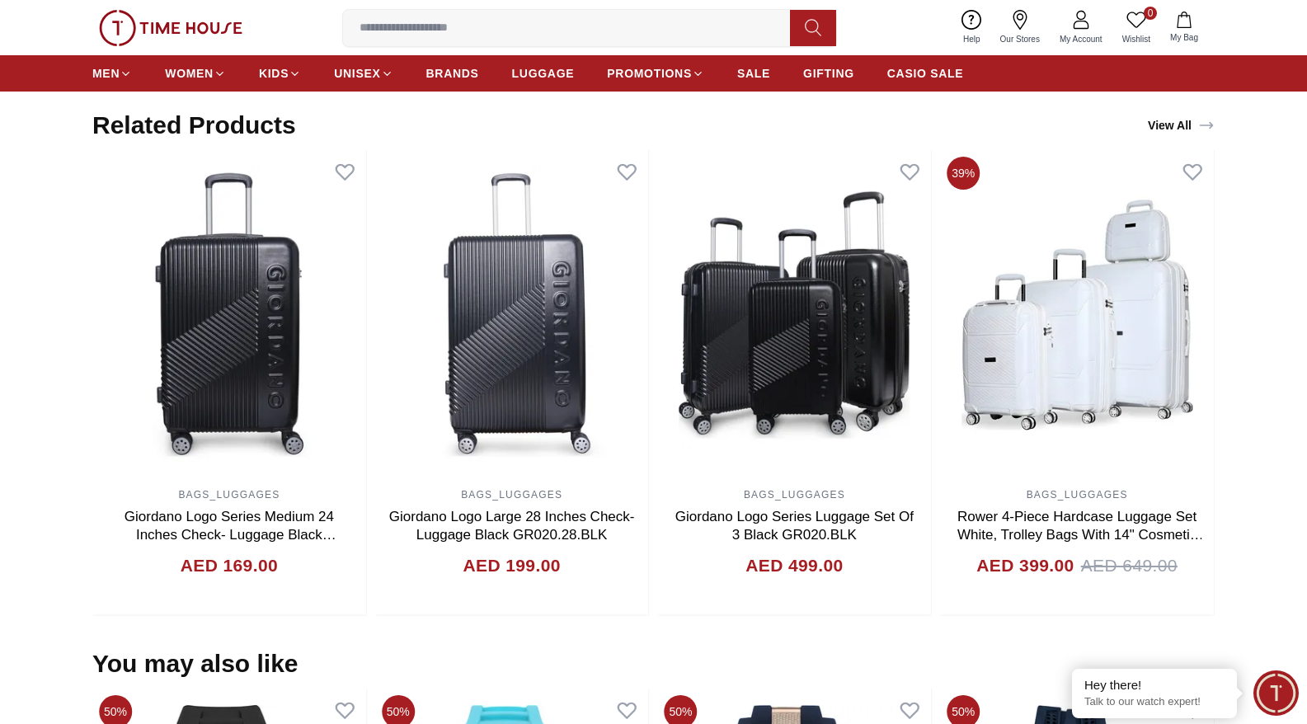
scroll to position [1118, 0]
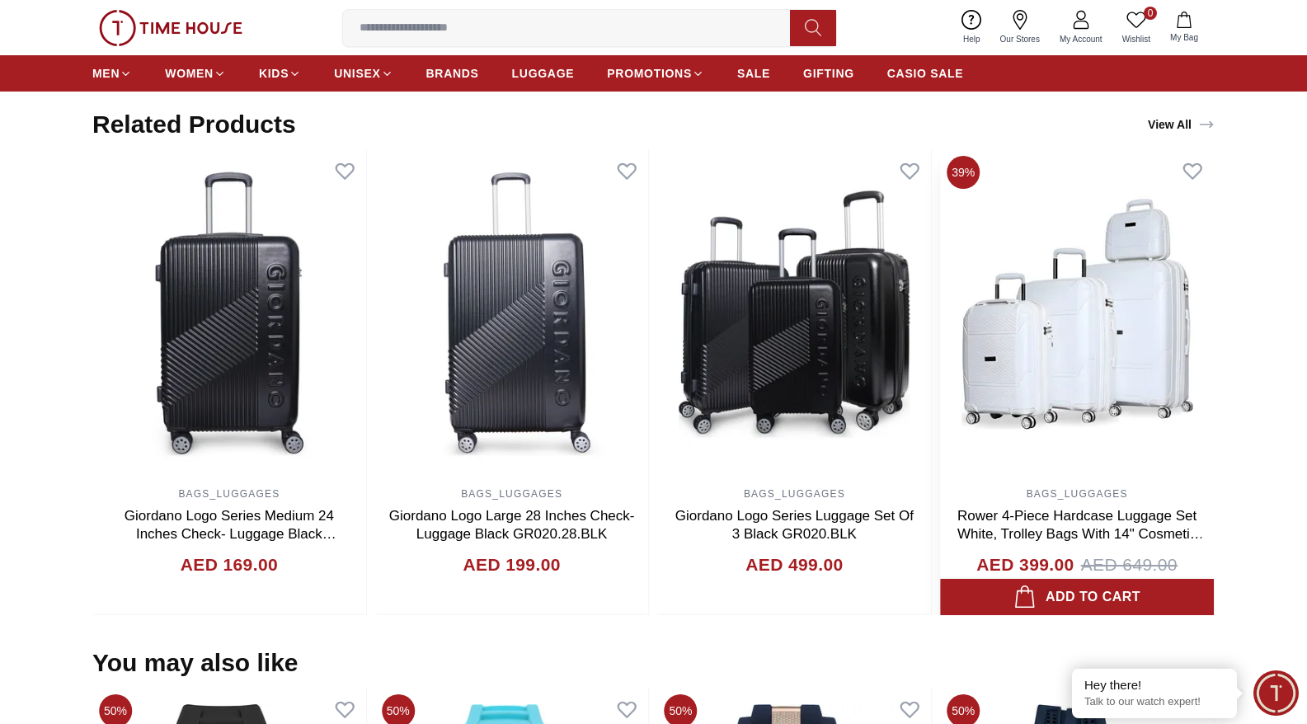
click at [1120, 368] on img at bounding box center [1077, 314] width 274 height 330
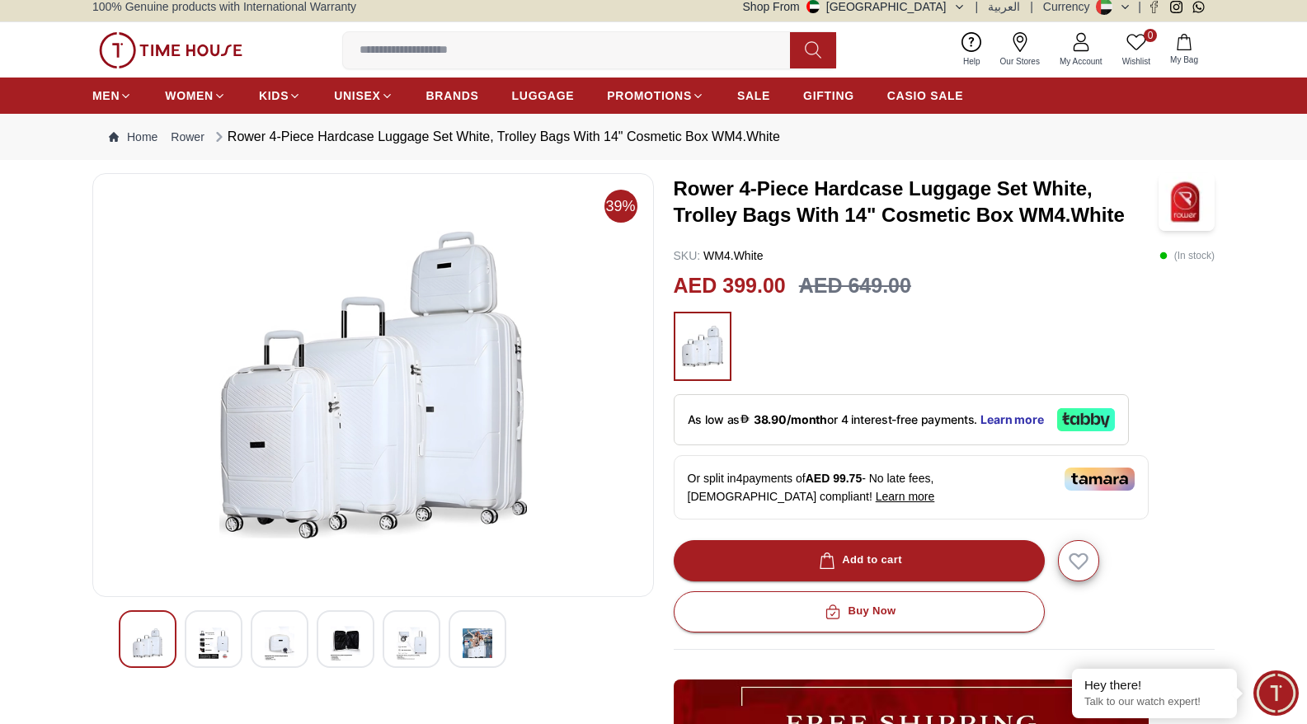
scroll to position [6, 0]
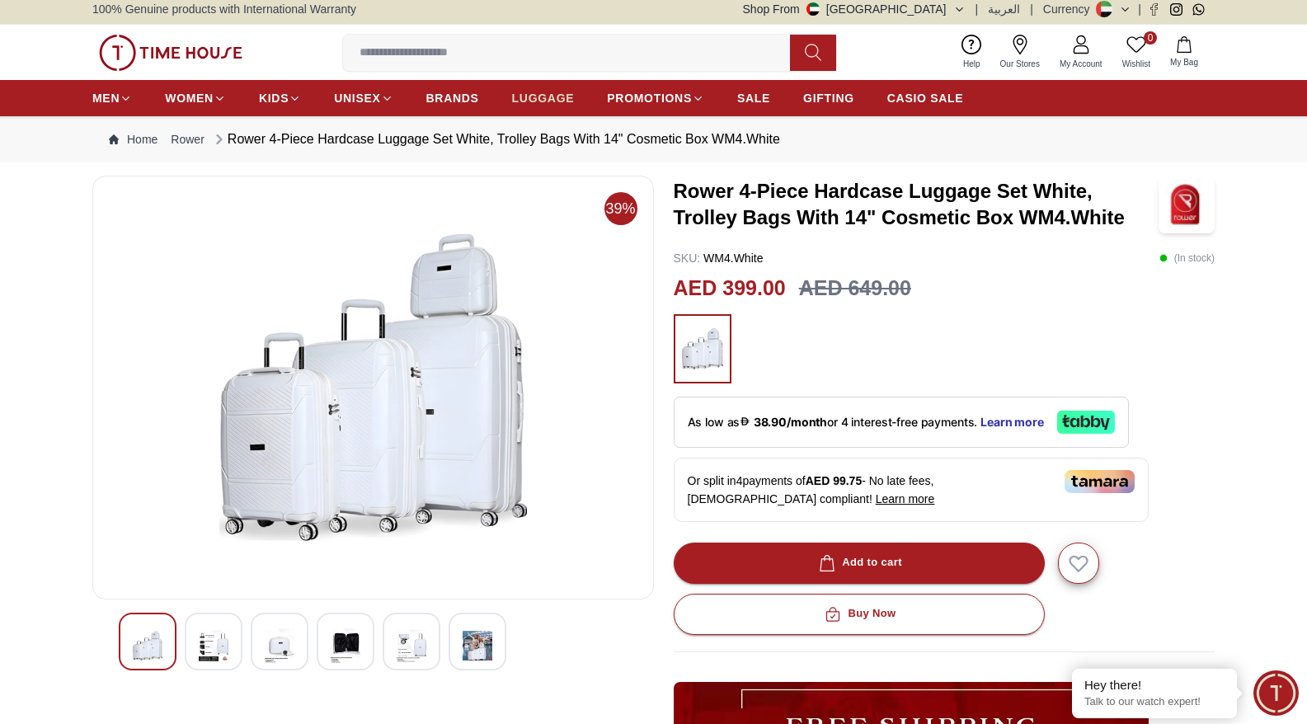
click at [548, 98] on span "LUGGAGE" at bounding box center [543, 98] width 63 height 16
